Goal: Task Accomplishment & Management: Manage account settings

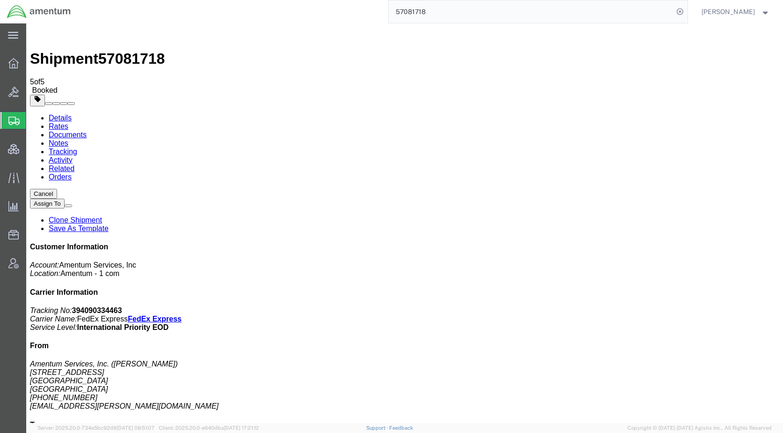
click at [33, 121] on span "Shipments" at bounding box center [29, 120] width 7 height 19
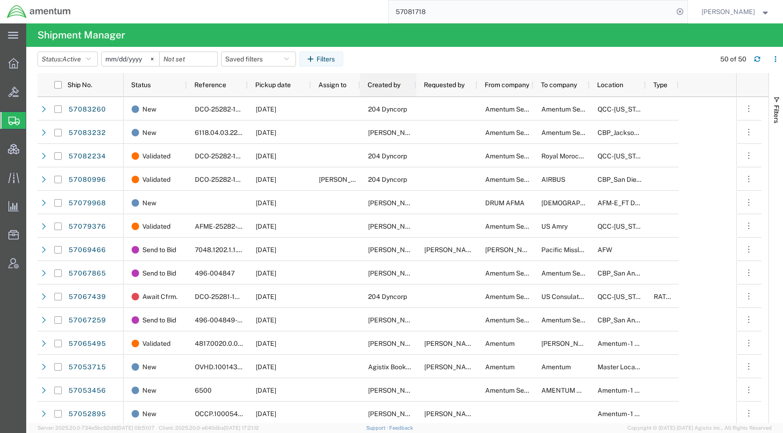
click at [385, 83] on span "Created by" at bounding box center [384, 84] width 33 height 7
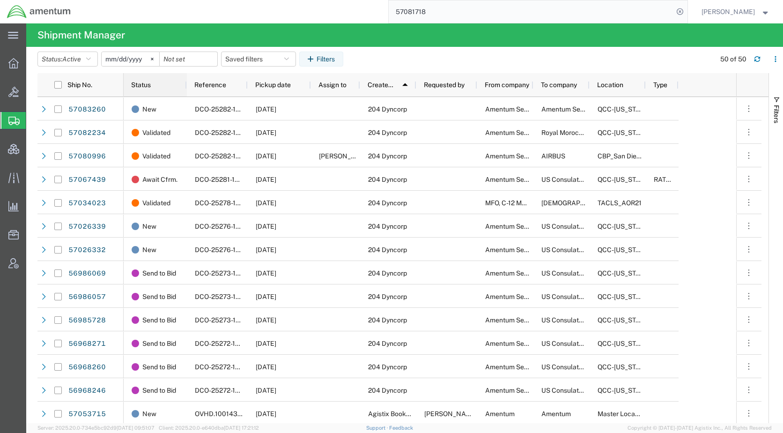
click at [145, 80] on div "Status" at bounding box center [157, 84] width 52 height 19
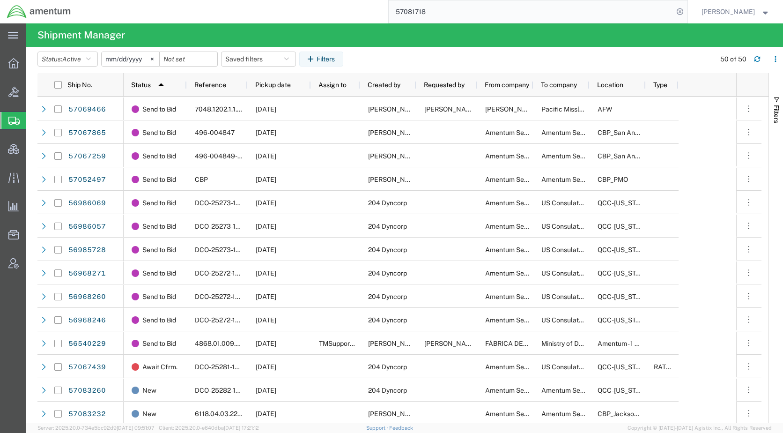
click at [532, 57] on agx-table-filter-chips "Status: Active Active All Approved Booked Canceled Delivered Denied New On Hold…" at bounding box center [373, 63] width 673 height 22
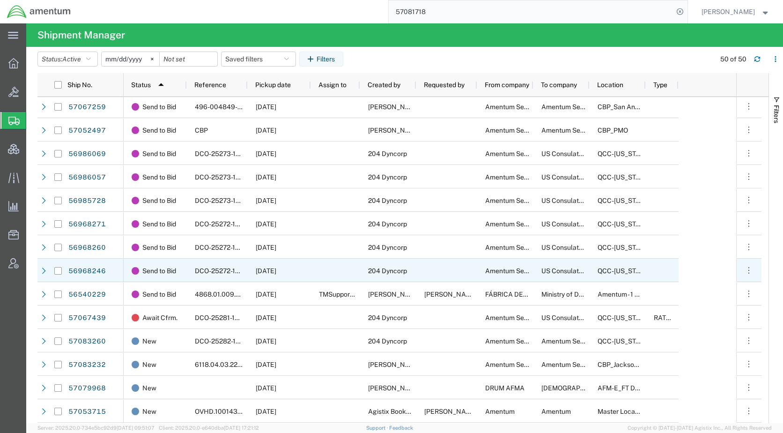
scroll to position [49, 0]
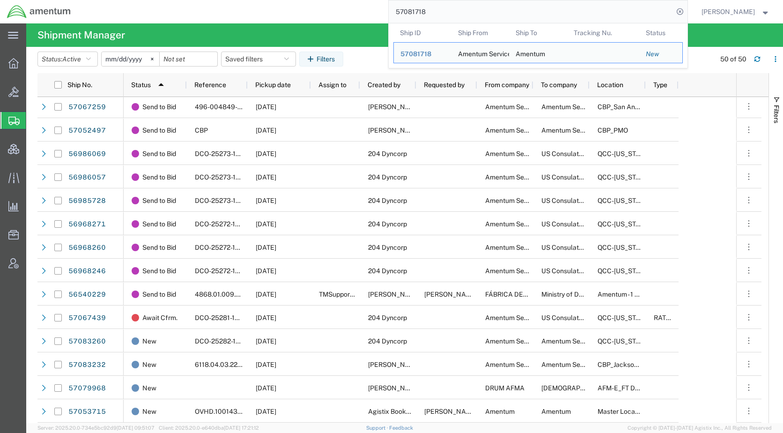
drag, startPoint x: 461, startPoint y: 14, endPoint x: 407, endPoint y: 15, distance: 53.4
click at [407, 15] on input "57081718" at bounding box center [531, 11] width 285 height 22
paste input "23162"
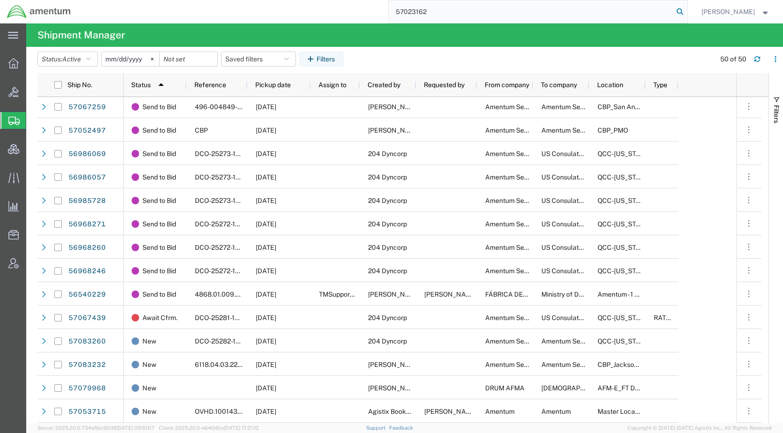
type input "57023162"
click at [686, 9] on icon at bounding box center [679, 11] width 13 height 13
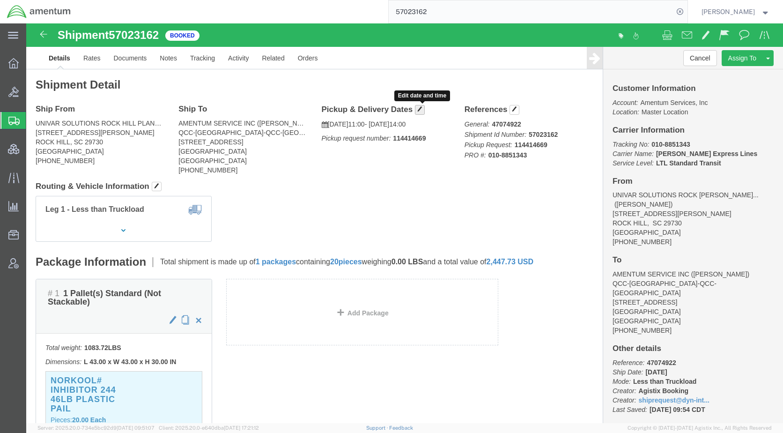
click span "button"
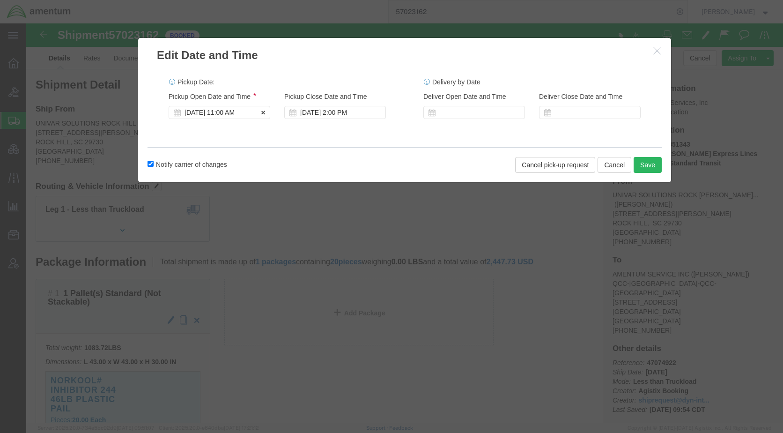
click div "[DATE] 11:00 AM"
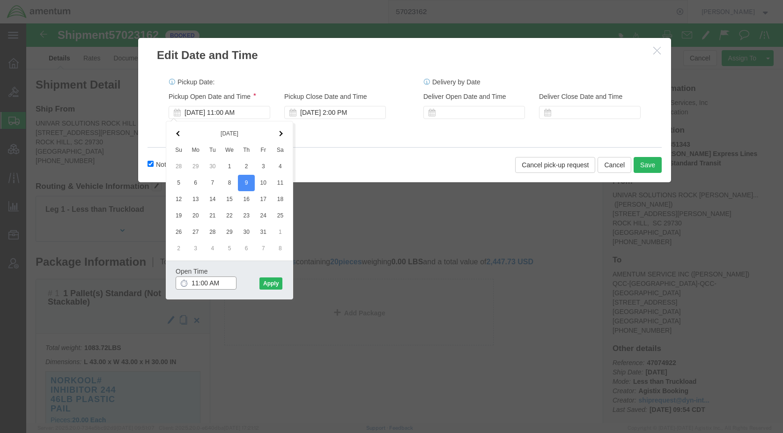
click input "11:00 AM"
click input "2:00 AM"
type input "2:00 PM"
click button "Apply"
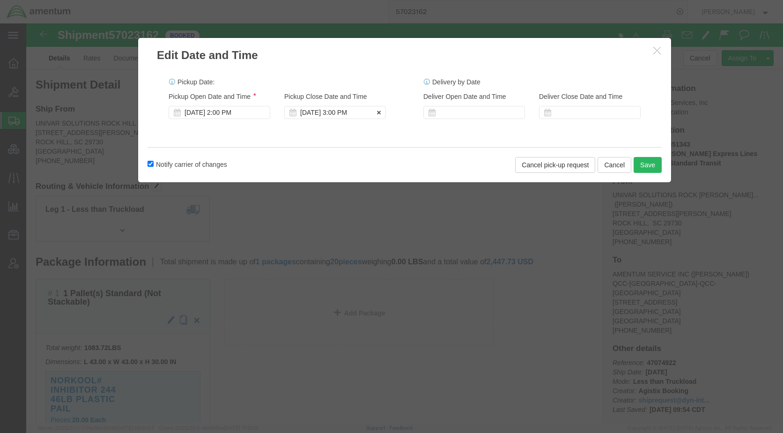
click div "[DATE] 3:00 PM"
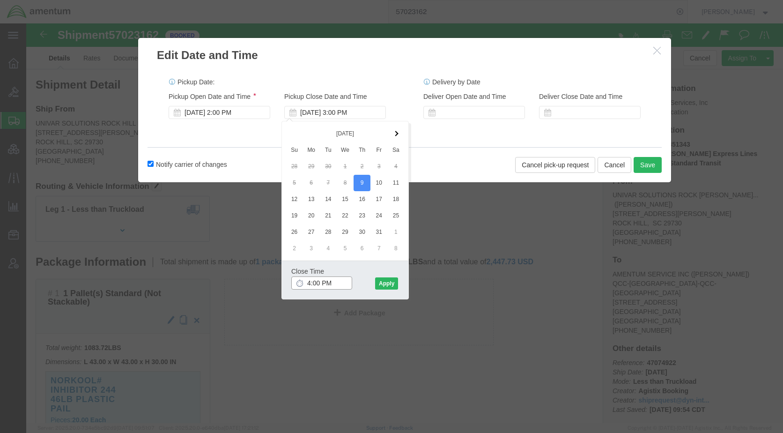
type input "4:00 PM"
click button "Apply"
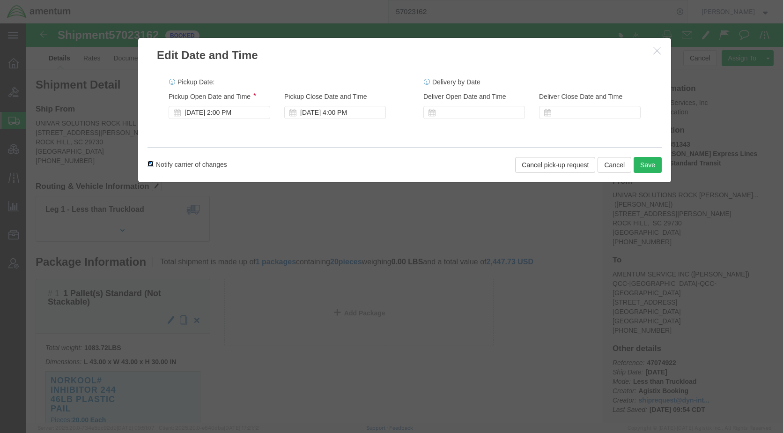
click input "Notify carrier of changes"
checkbox input "false"
click button "Save"
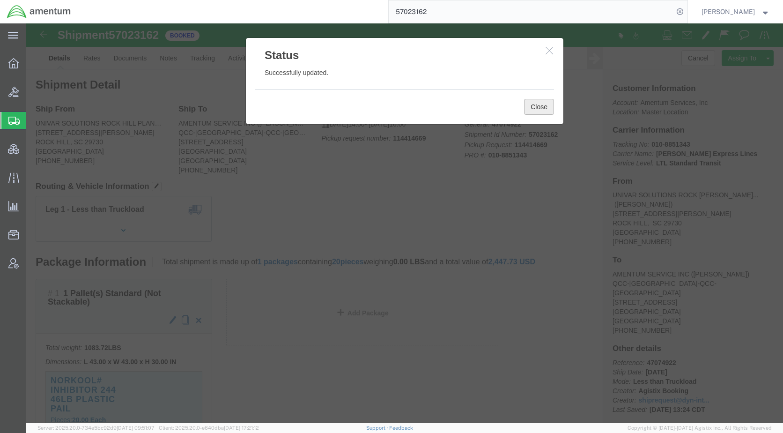
click button "Close"
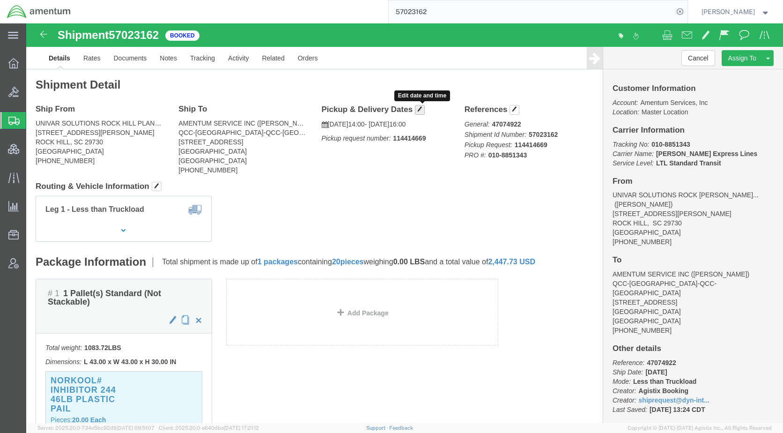
click span "button"
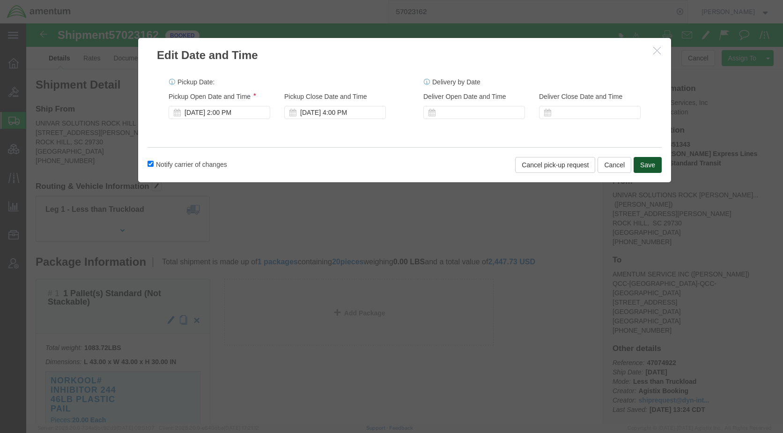
click button "Save"
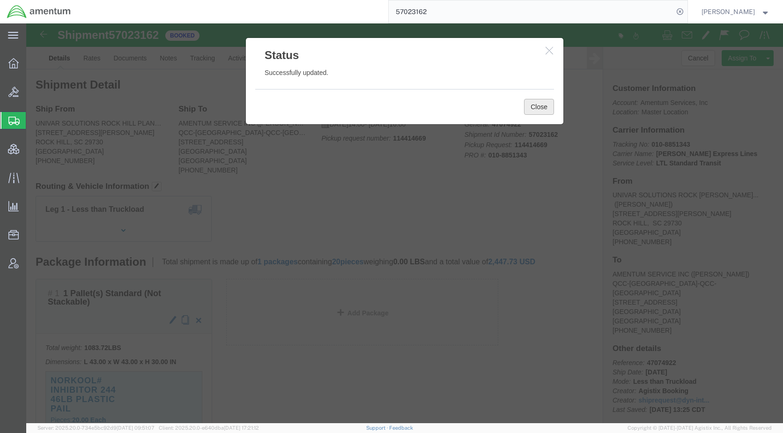
click button "Close"
